Goal: Task Accomplishment & Management: Use online tool/utility

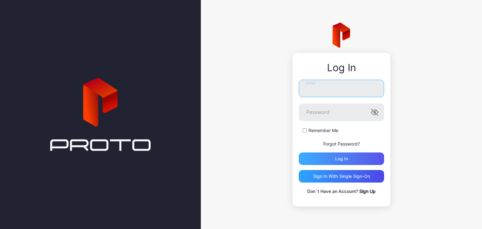
type input "**********"
click at [353, 161] on div "Log in" at bounding box center [341, 158] width 85 height 13
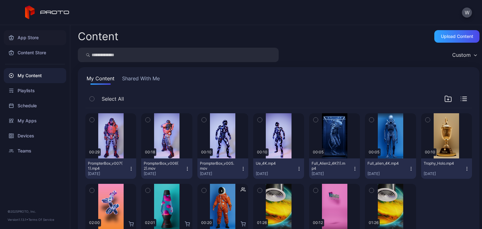
click at [50, 41] on div "App Store" at bounding box center [35, 37] width 62 height 15
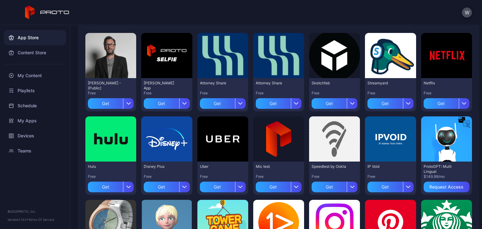
scroll to position [53, 0]
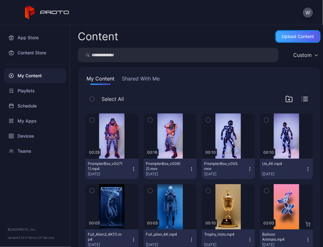
click at [275, 39] on div "Upload Content" at bounding box center [297, 36] width 45 height 13
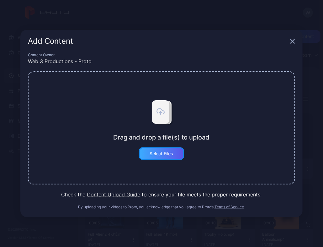
click at [162, 153] on div "Select Files" at bounding box center [162, 153] width 24 height 5
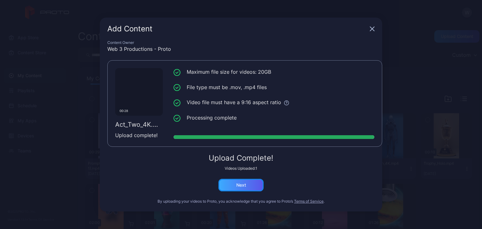
click at [246, 185] on div "Next" at bounding box center [240, 185] width 45 height 13
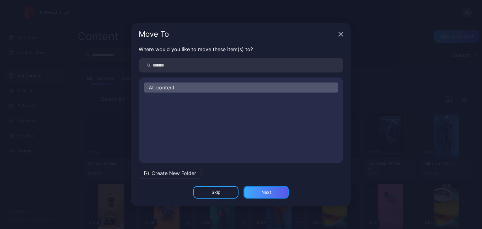
click at [270, 195] on div "Next" at bounding box center [266, 192] width 10 height 5
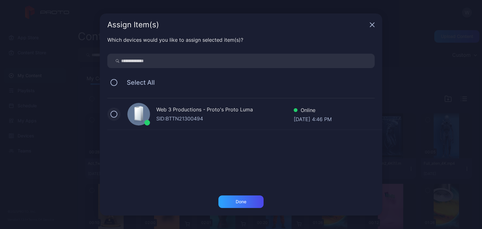
click at [114, 113] on button at bounding box center [113, 114] width 7 height 7
click at [254, 204] on div "Done" at bounding box center [240, 201] width 45 height 13
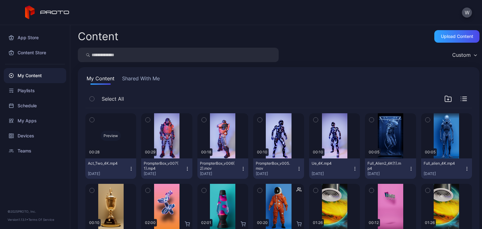
click at [108, 138] on div "Preview" at bounding box center [111, 136] width 20 height 10
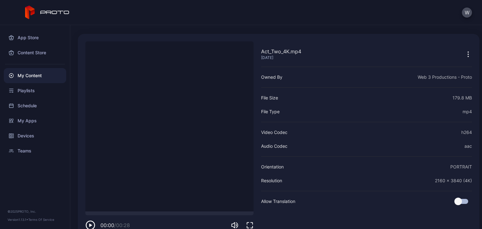
scroll to position [30, 0]
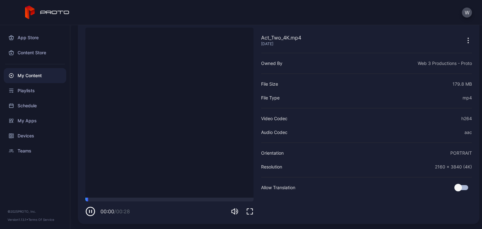
click at [88, 210] on icon "button" at bounding box center [90, 211] width 10 height 10
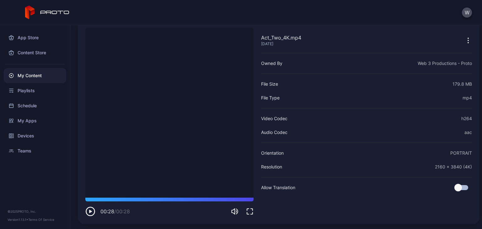
click at [323, 19] on div "W" at bounding box center [241, 12] width 482 height 25
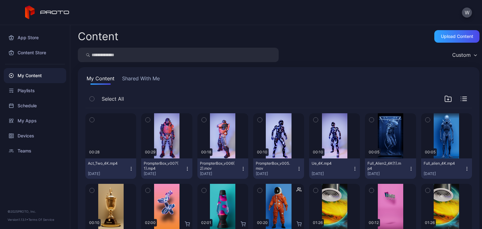
click at [91, 119] on icon "button" at bounding box center [92, 119] width 4 height 7
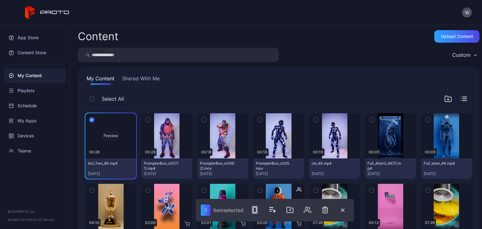
drag, startPoint x: 123, startPoint y: 134, endPoint x: 117, endPoint y: 153, distance: 20.1
click at [117, 153] on div "Preview" at bounding box center [110, 135] width 51 height 45
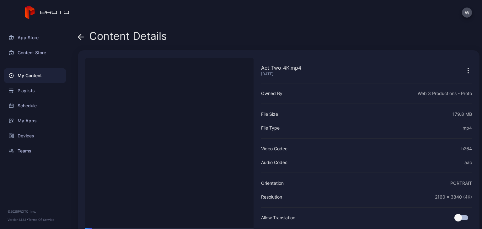
click at [84, 34] on div "Content Details" at bounding box center [122, 37] width 89 height 15
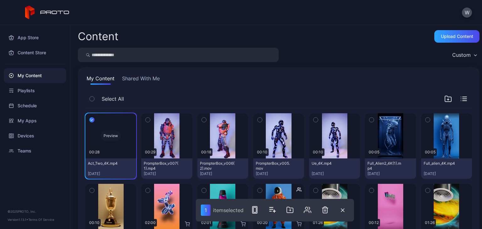
click at [119, 153] on div "Preview" at bounding box center [110, 135] width 51 height 45
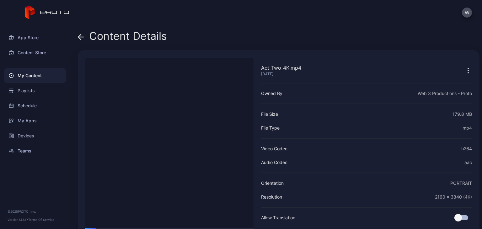
click at [323, 69] on icon "button" at bounding box center [468, 71] width 8 height 8
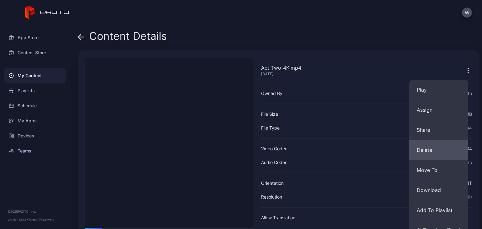
click at [323, 147] on button "Delete" at bounding box center [438, 150] width 59 height 20
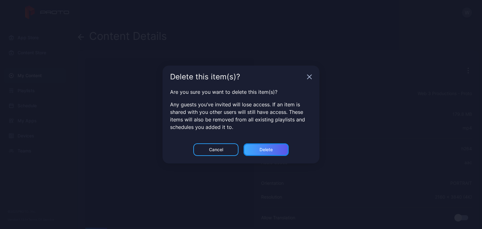
click at [266, 149] on div "Delete" at bounding box center [265, 149] width 13 height 5
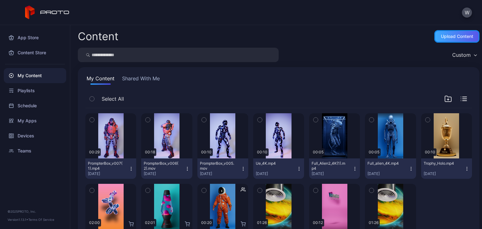
click at [323, 40] on div "Upload Content" at bounding box center [456, 36] width 45 height 13
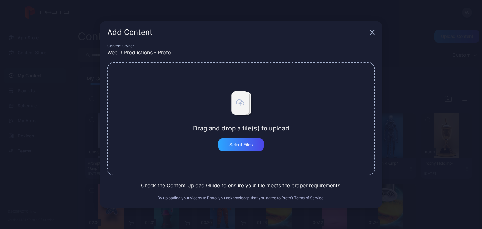
click at [256, 152] on div "Drag and drop a file(s) to upload Select Files" at bounding box center [240, 118] width 267 height 113
click at [253, 145] on div "Select Files" at bounding box center [240, 144] width 45 height 13
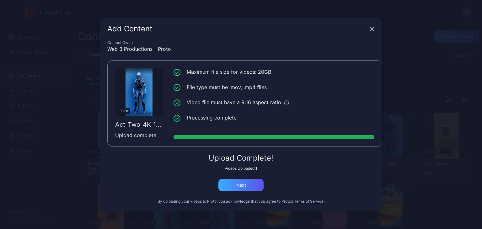
drag, startPoint x: 254, startPoint y: 178, endPoint x: 255, endPoint y: 187, distance: 9.2
click at [254, 179] on div "Upload Complete! Videos Uploaded: 1 Next" at bounding box center [240, 172] width 267 height 37
click at [254, 187] on div "Next" at bounding box center [240, 185] width 45 height 13
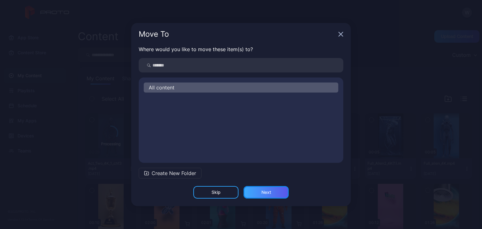
click at [269, 193] on div "Next" at bounding box center [266, 192] width 10 height 5
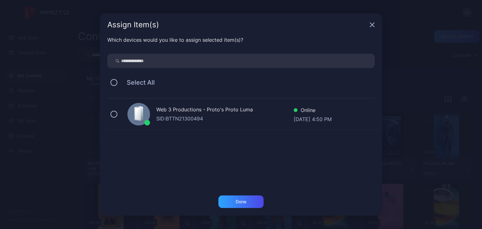
click at [119, 118] on div "Web 3 Productions - Proto's Proto [PERSON_NAME]: BTTN21300494 Online [DATE] 4:5…" at bounding box center [244, 114] width 275 height 31
click at [247, 199] on div "Done" at bounding box center [240, 201] width 45 height 13
